Goal: Information Seeking & Learning: Learn about a topic

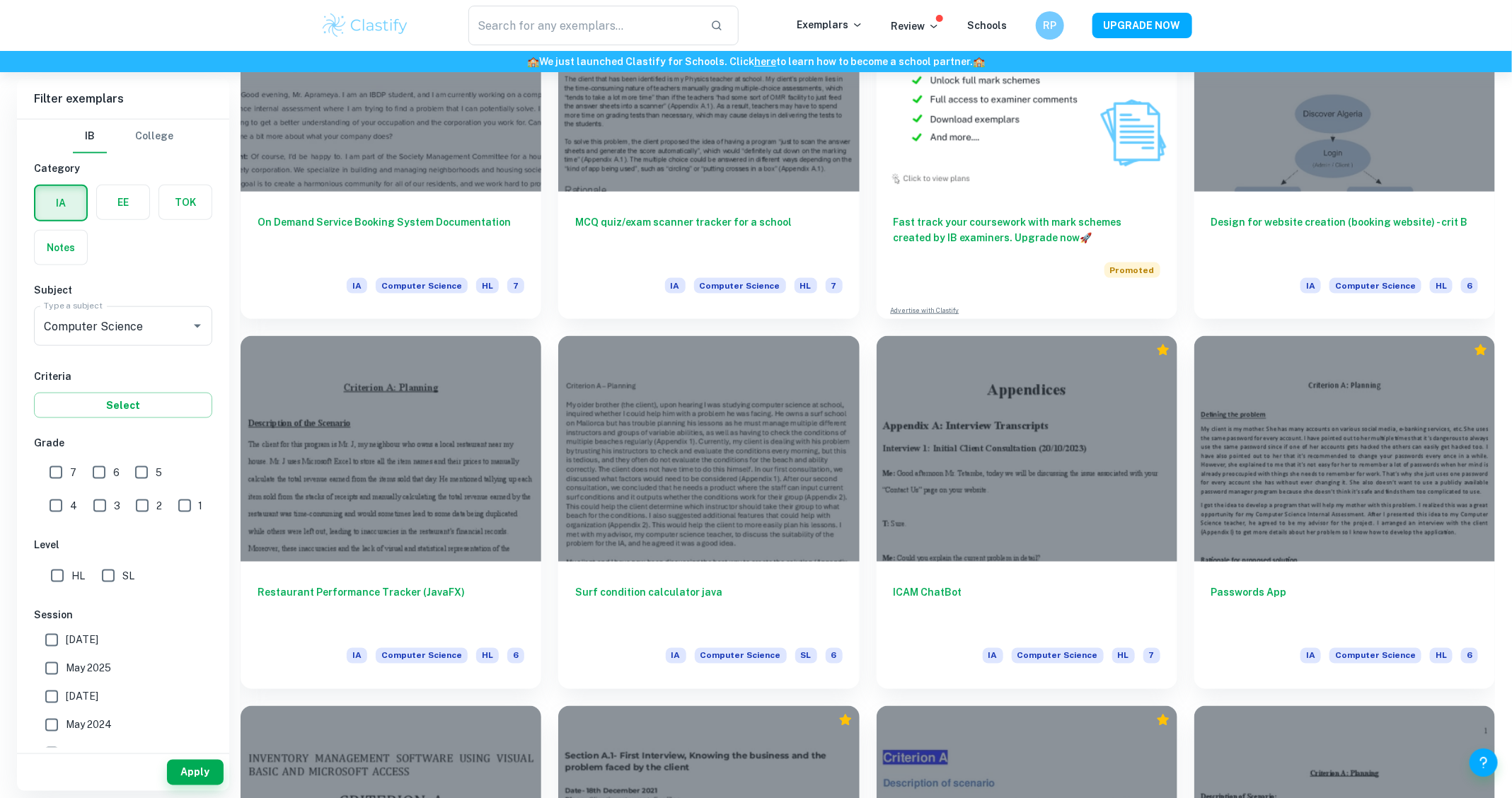
scroll to position [764, 0]
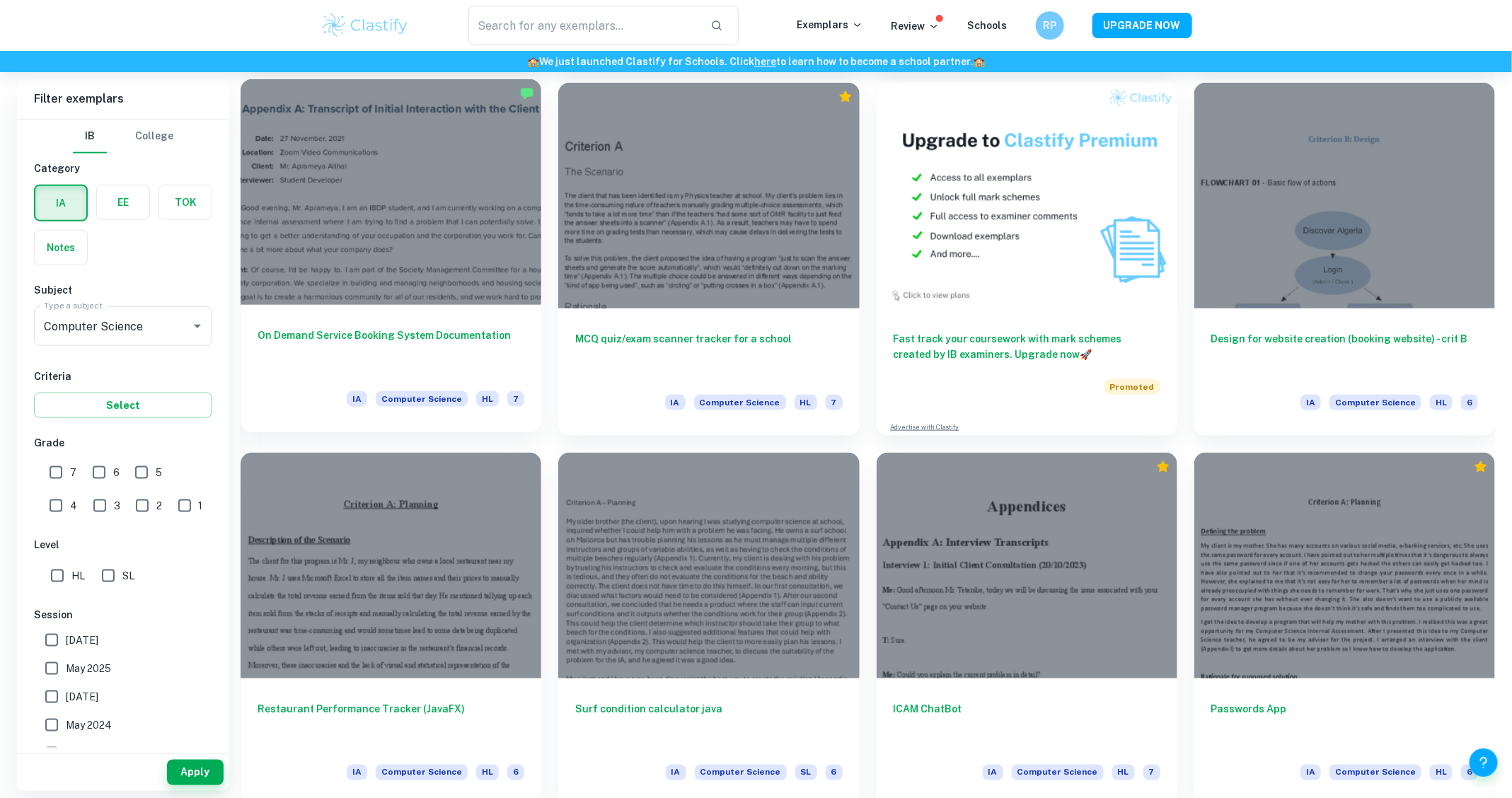
click at [322, 212] on div at bounding box center [391, 191] width 301 height 225
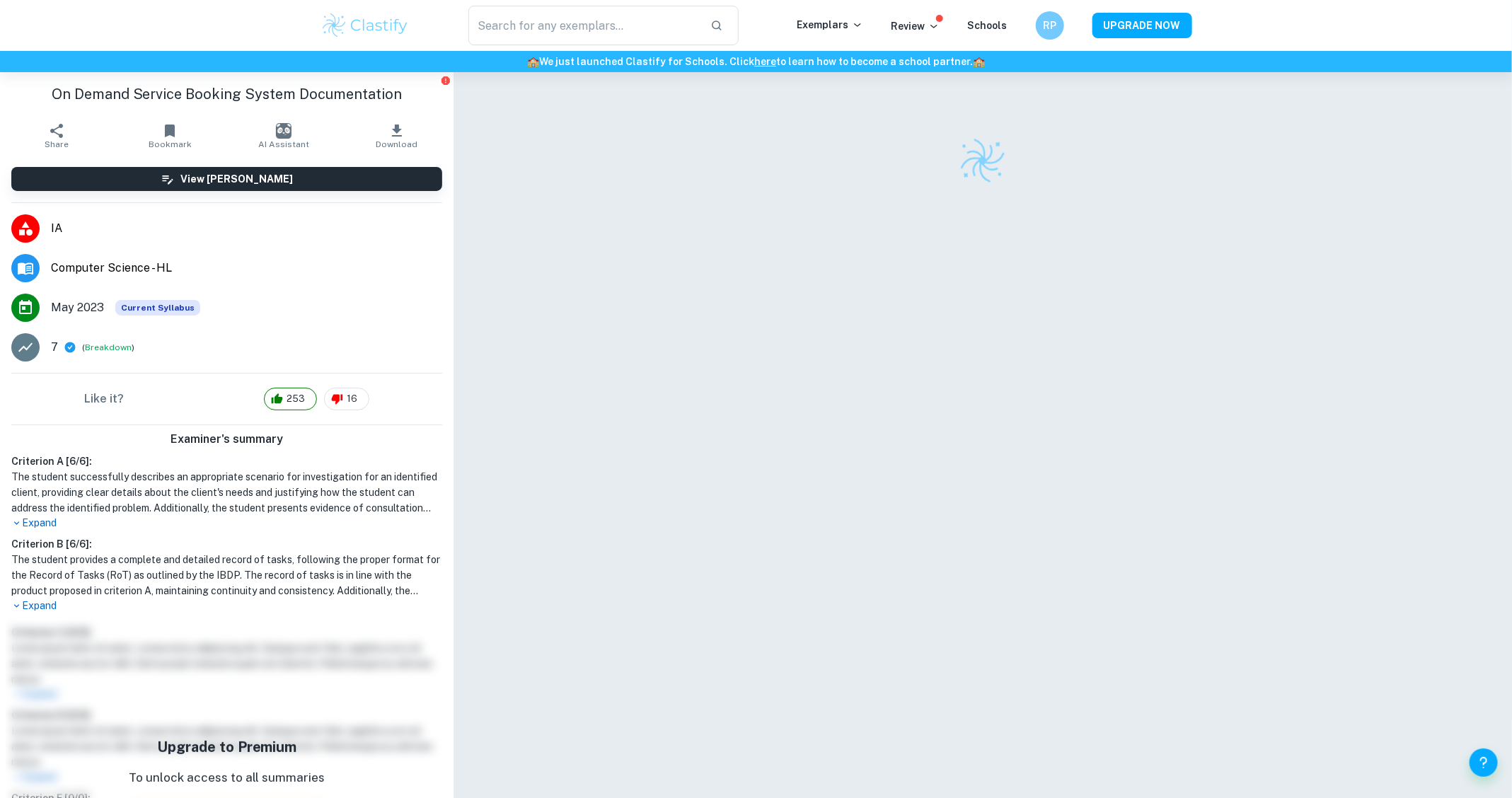
click at [38, 611] on p "Expand" at bounding box center [226, 606] width 431 height 15
